Goal: Find specific page/section: Find specific page/section

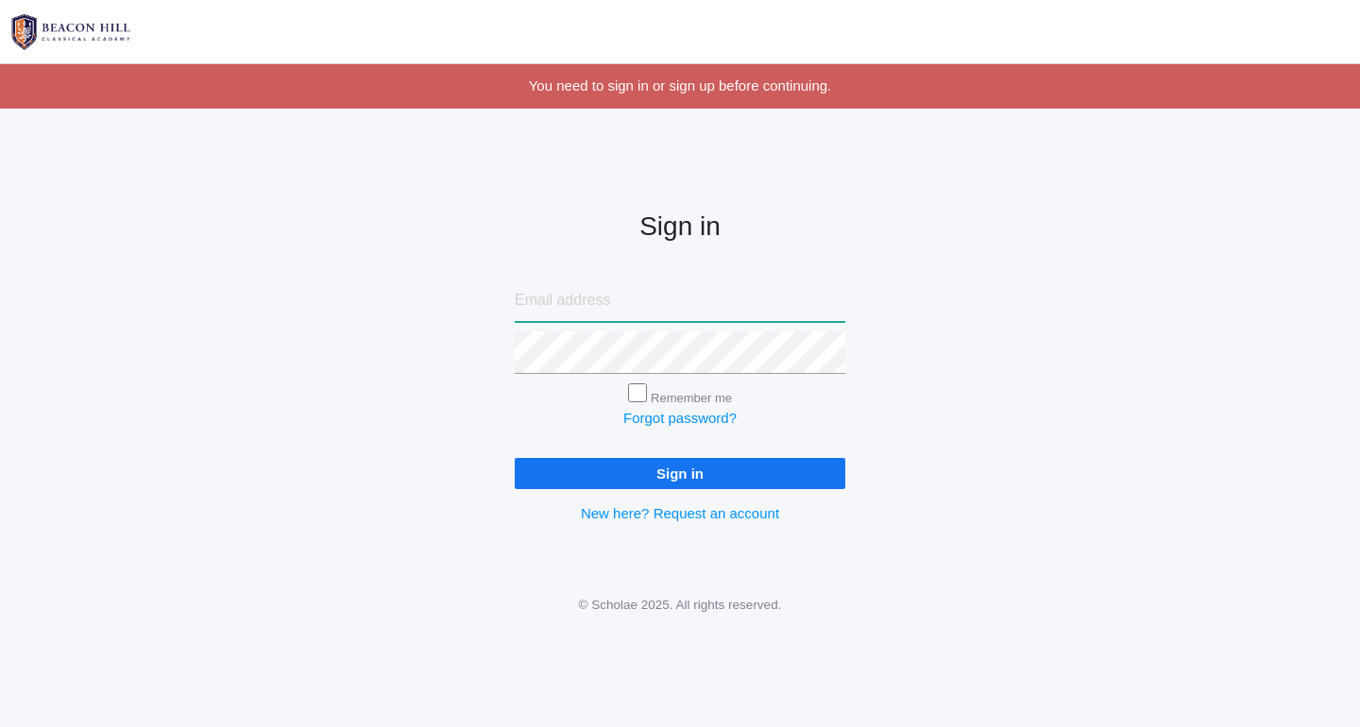
type input "[EMAIL_ADDRESS][DOMAIN_NAME]"
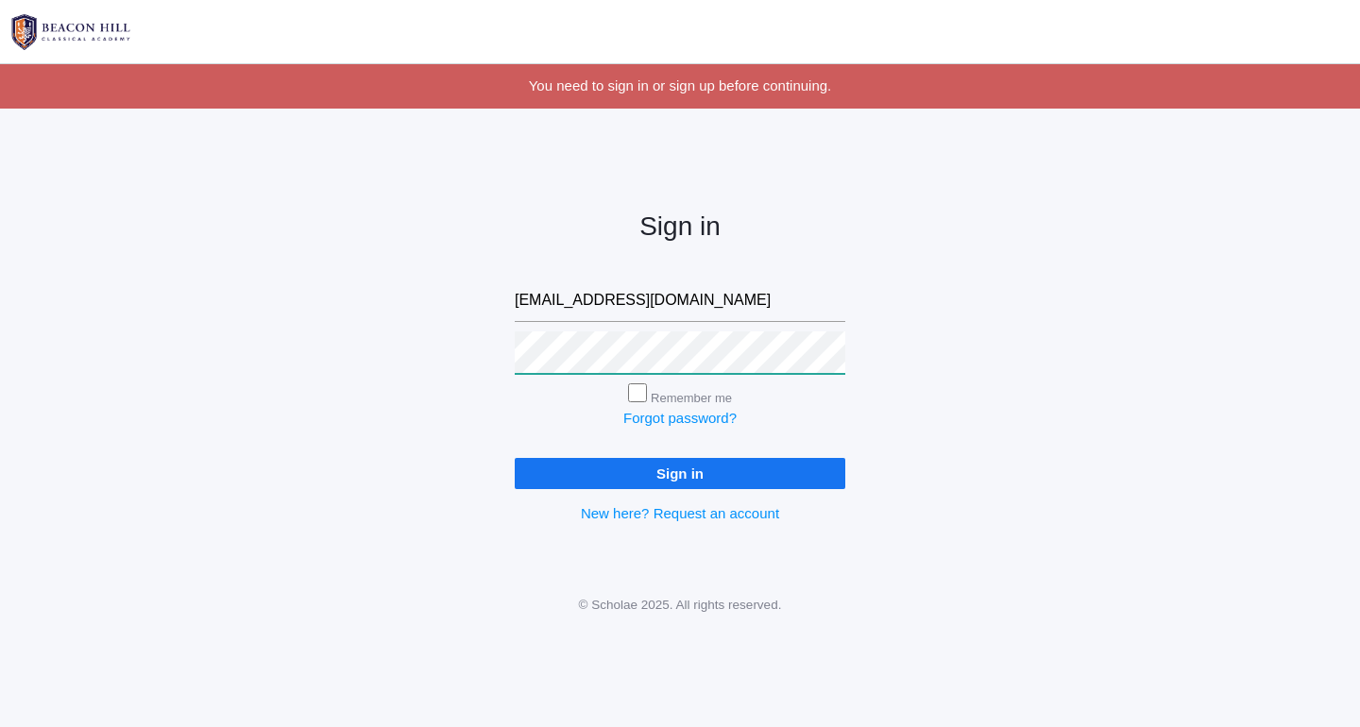
click at [680, 469] on input "Sign in" at bounding box center [680, 473] width 331 height 31
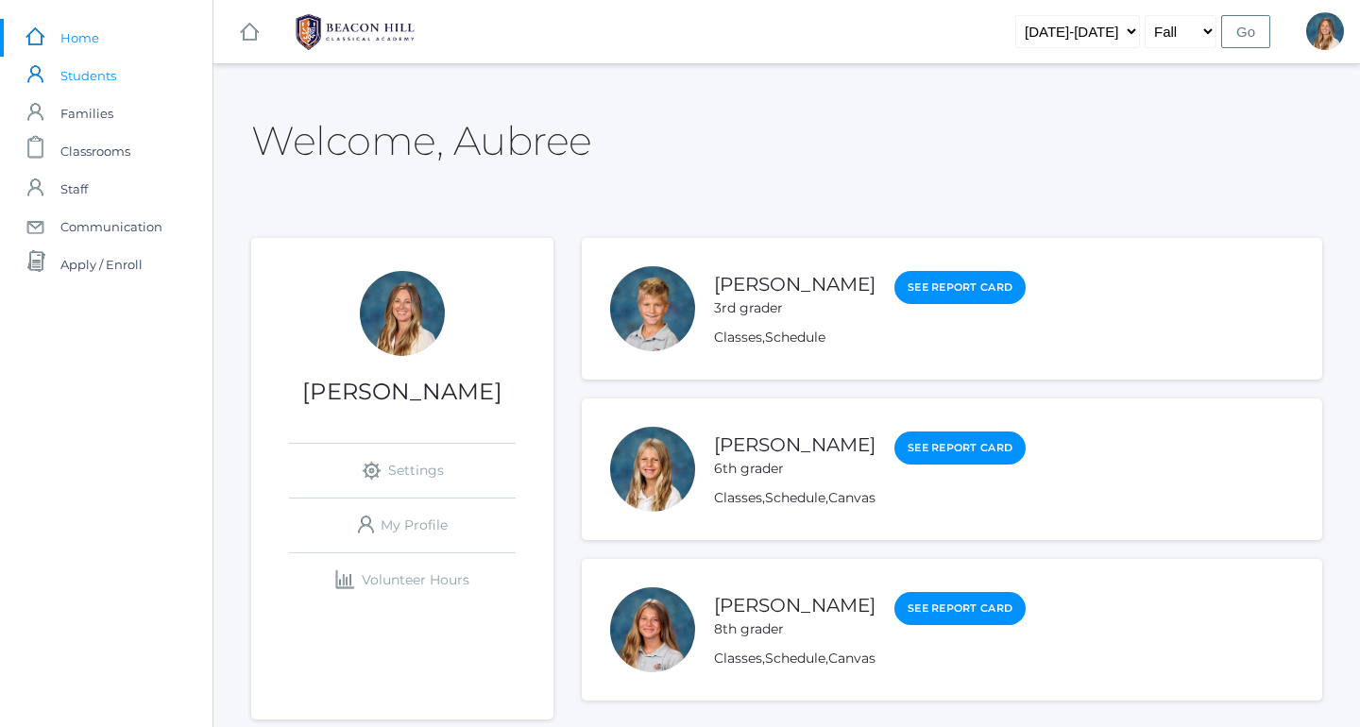
click at [92, 77] on span "Students" at bounding box center [88, 76] width 56 height 38
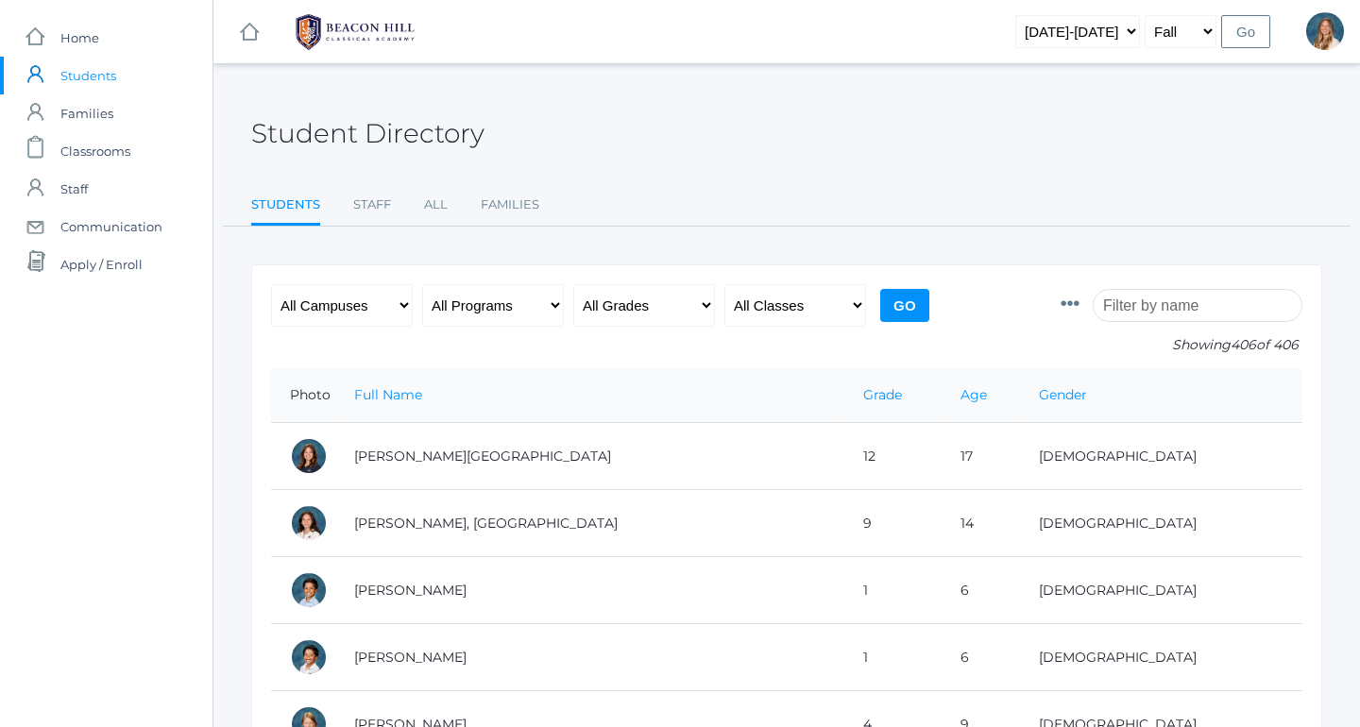
click at [1165, 297] on input "search" at bounding box center [1198, 305] width 210 height 33
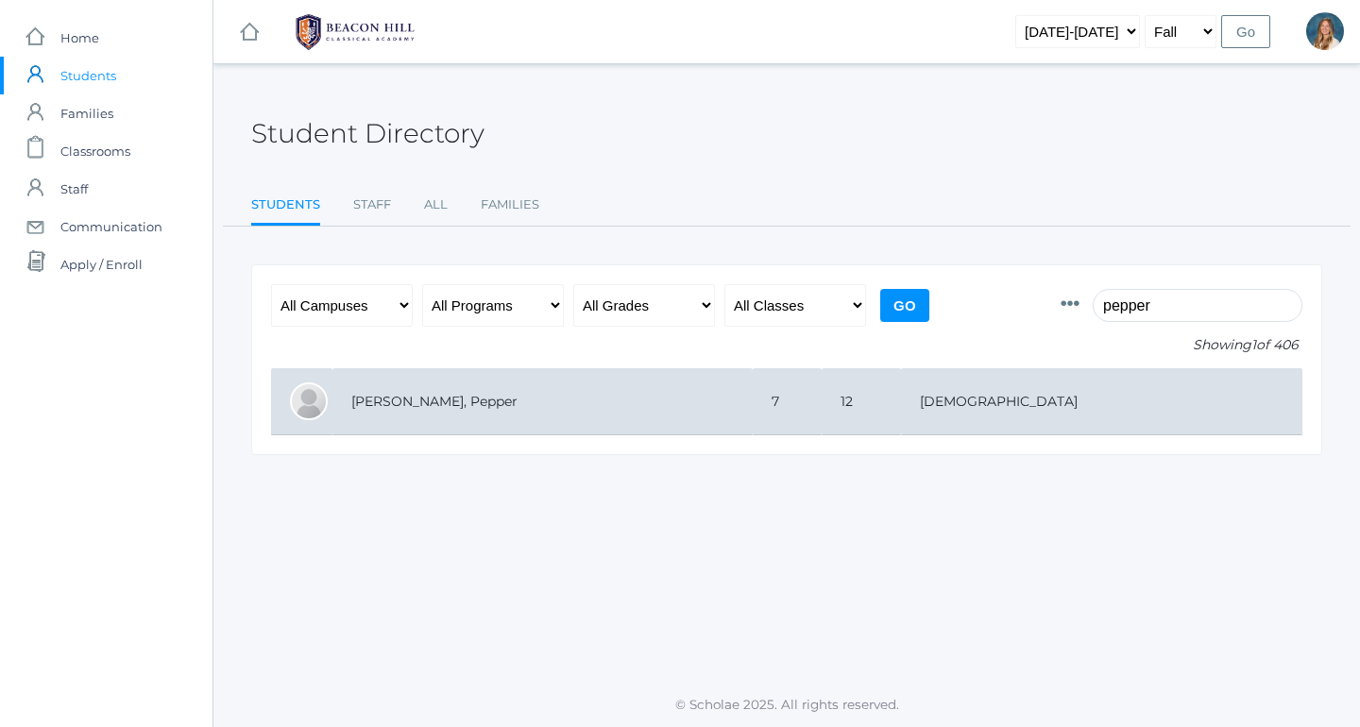
type input "pepper"
click at [753, 400] on td "[PERSON_NAME], Pepper" at bounding box center [542, 401] width 420 height 67
